Goal: Navigation & Orientation: Find specific page/section

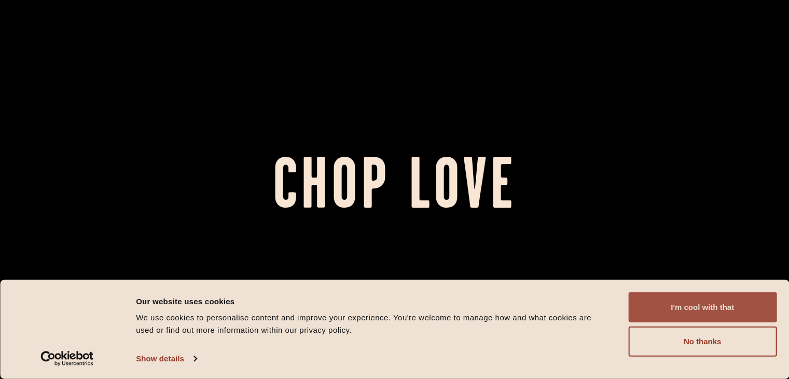
click at [694, 311] on button "I'm cool with that" at bounding box center [703, 307] width 148 height 30
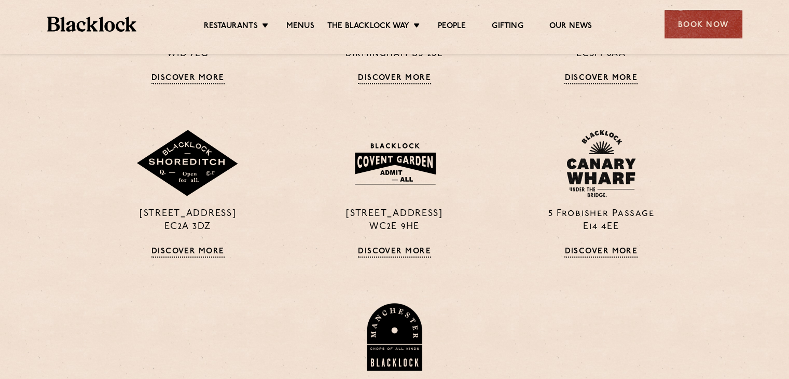
scroll to position [837, 0]
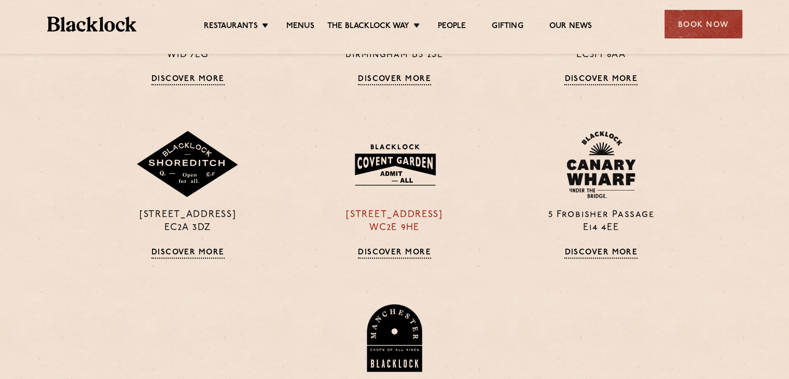
click at [402, 234] on div "[STREET_ADDRESS] Discover More" at bounding box center [394, 194] width 207 height 127
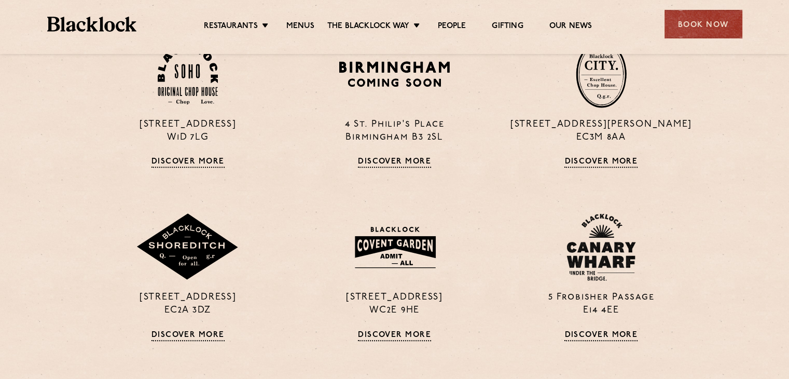
scroll to position [745, 0]
